Goal: Information Seeking & Learning: Learn about a topic

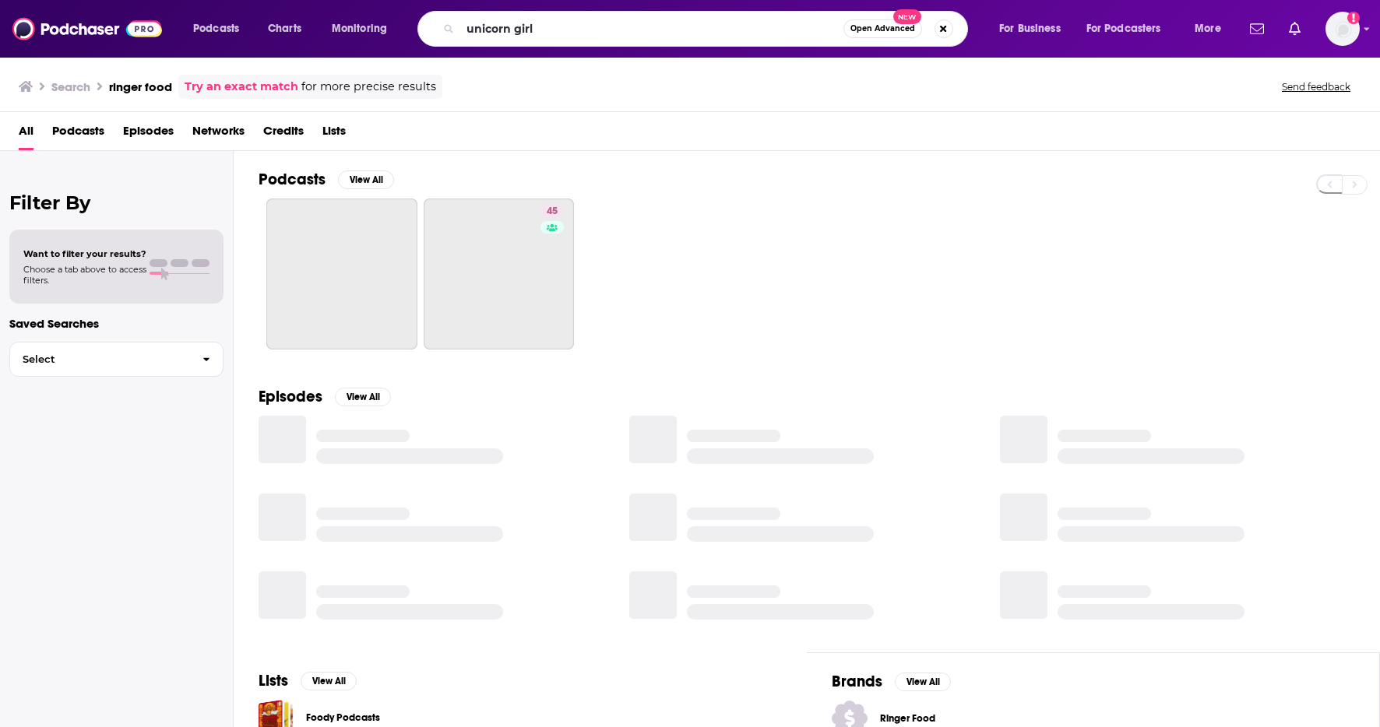
type input "unicorn girl"
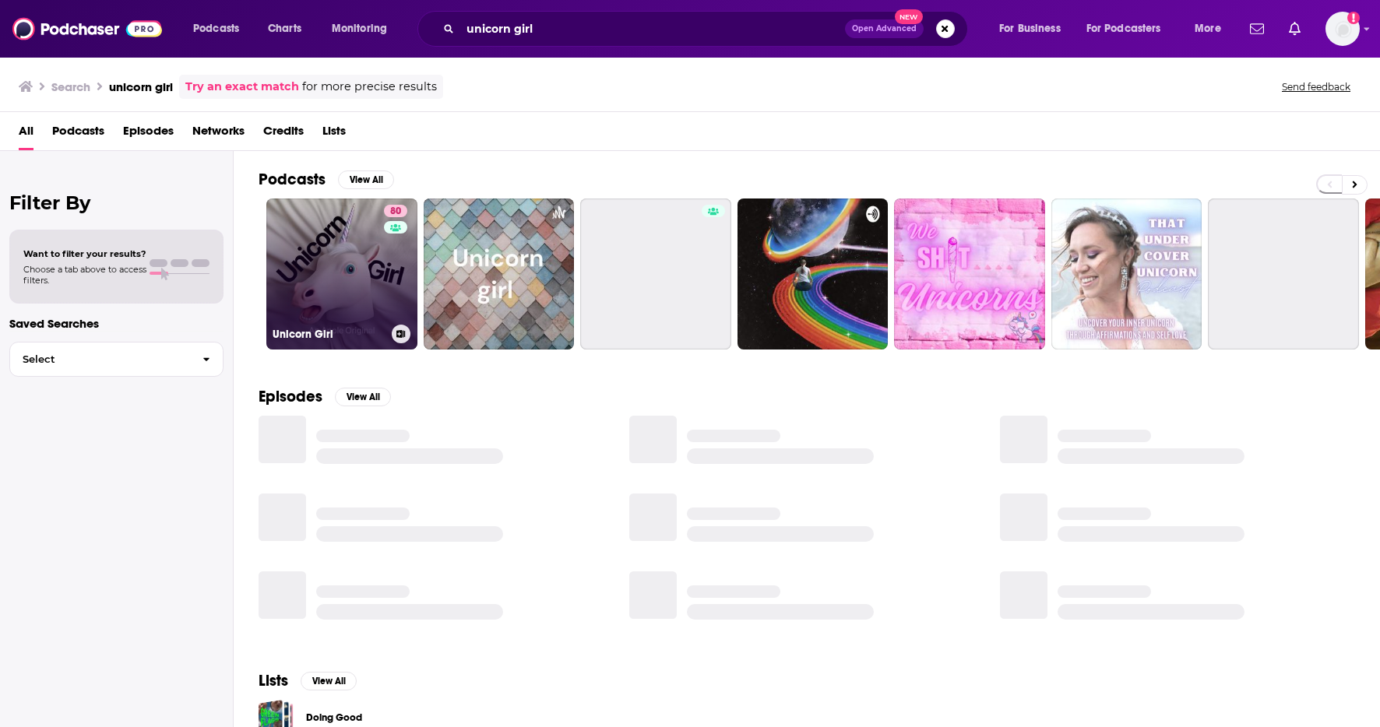
click at [317, 244] on link "80 Unicorn Girl" at bounding box center [341, 274] width 151 height 151
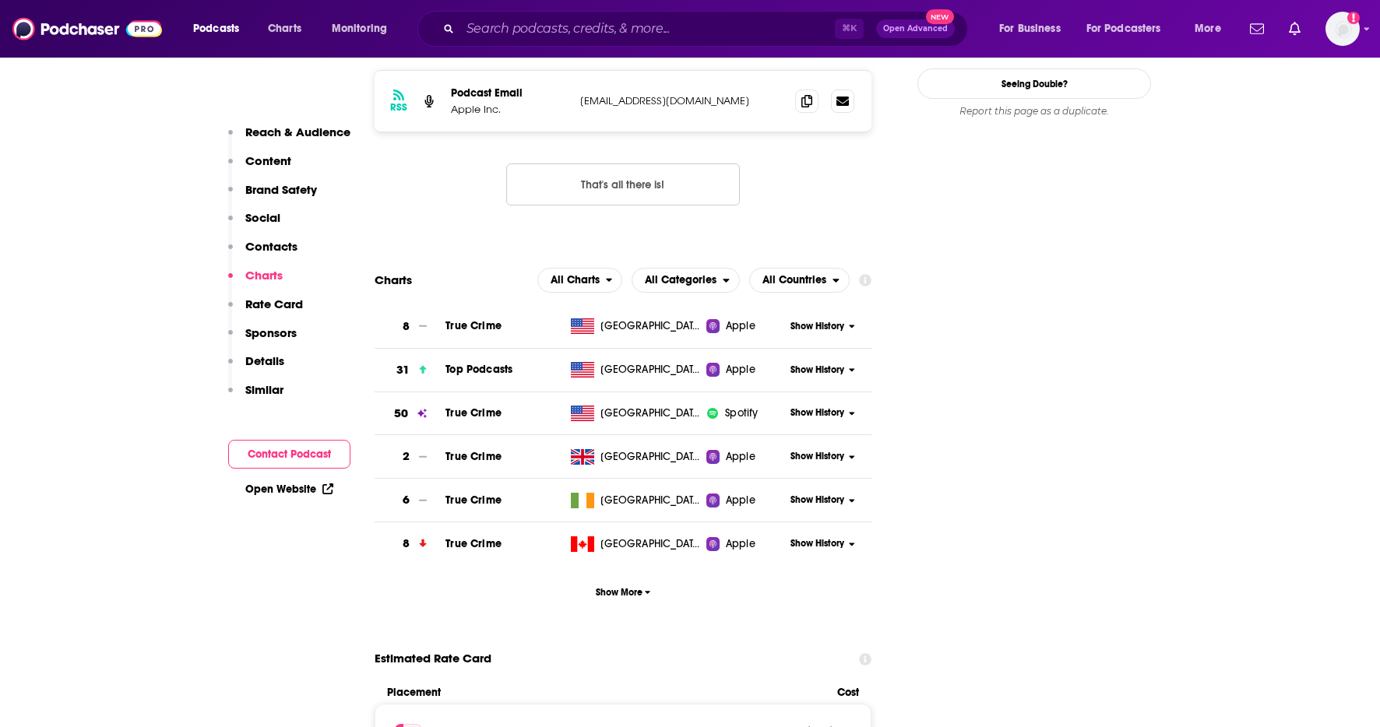
scroll to position [1686, 0]
click at [830, 369] on span "Show History" at bounding box center [817, 369] width 54 height 13
